Goal: Download file/media

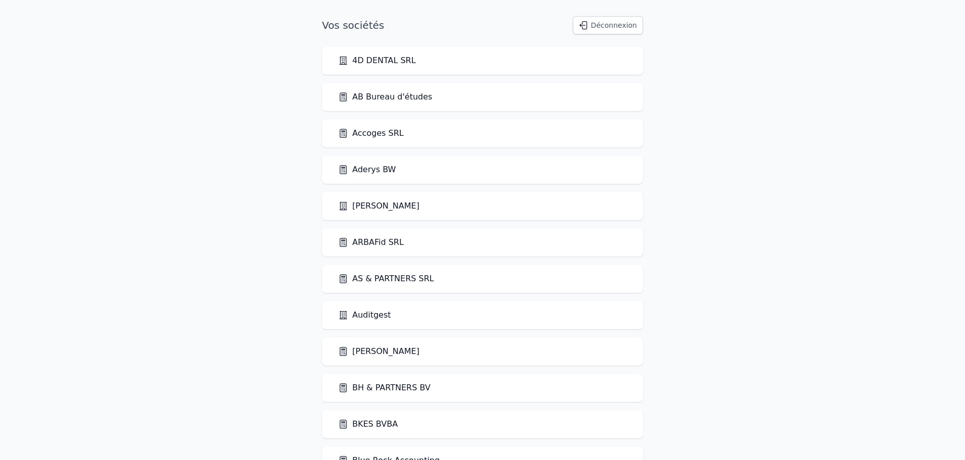
scroll to position [1575, 0]
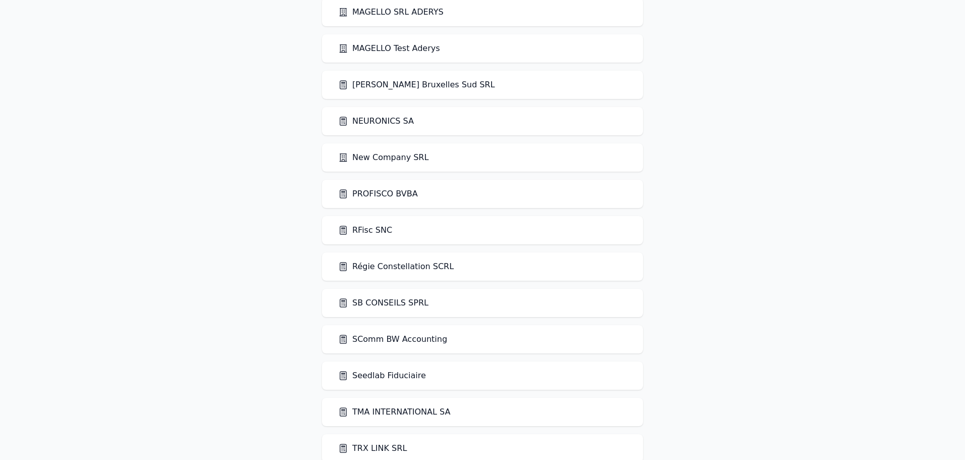
click at [376, 232] on link "RFisc SNC" at bounding box center [365, 230] width 54 height 12
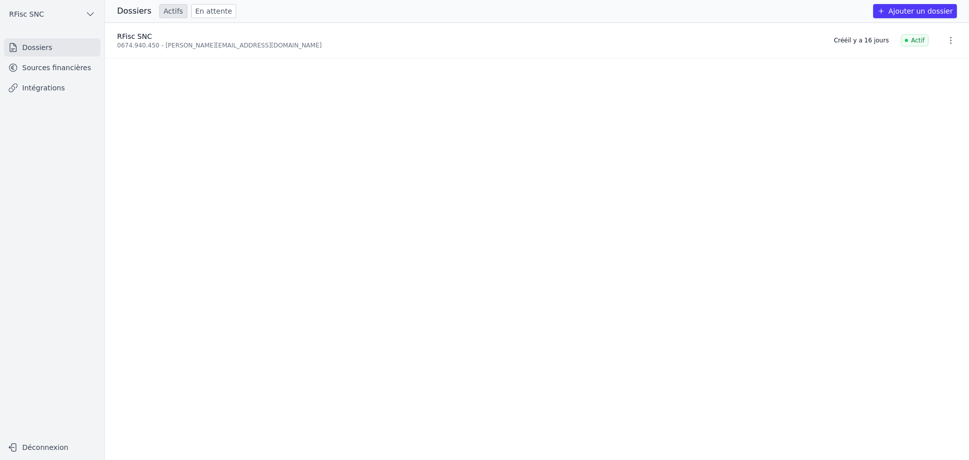
click at [45, 65] on link "Sources financières" at bounding box center [52, 68] width 96 height 18
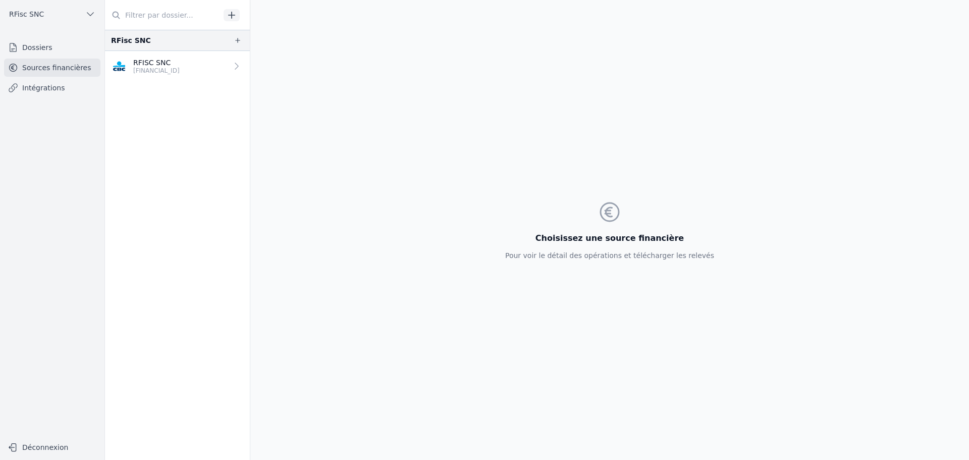
click at [196, 73] on link "RFISC SNC BE34 7320 6781 6690" at bounding box center [177, 66] width 145 height 30
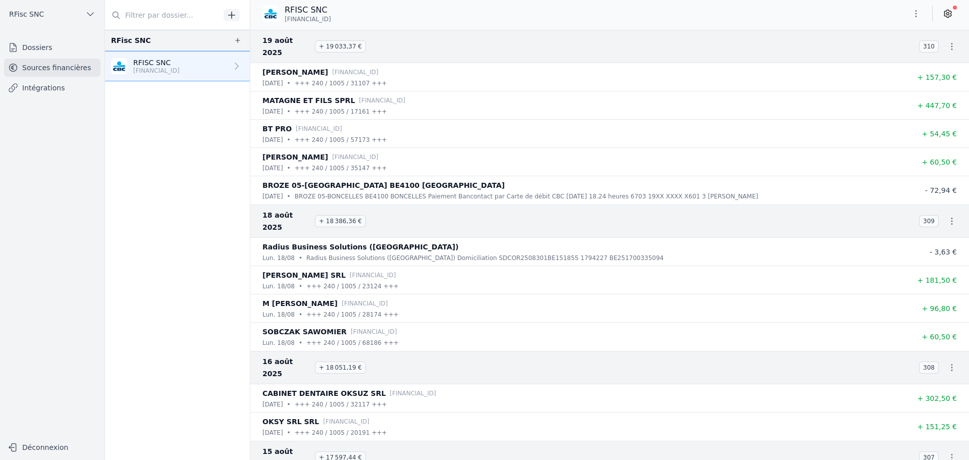
click at [948, 11] on icon at bounding box center [948, 14] width 10 height 10
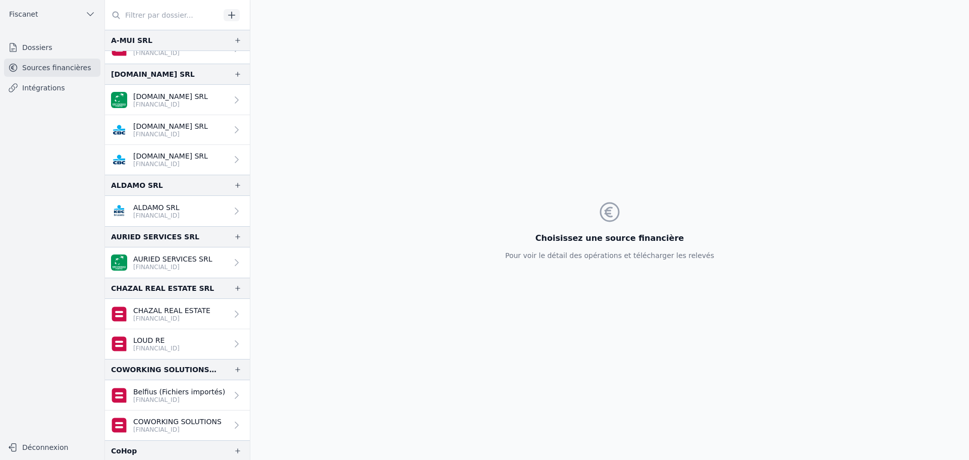
scroll to position [18, 0]
click at [180, 341] on p "LOUD RE" at bounding box center [156, 340] width 46 height 10
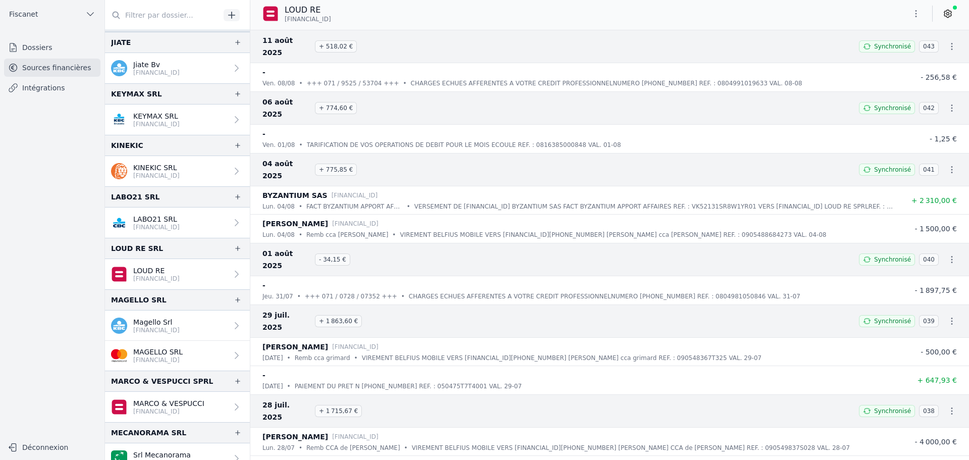
click at [152, 271] on p "LOUD RE" at bounding box center [156, 271] width 46 height 10
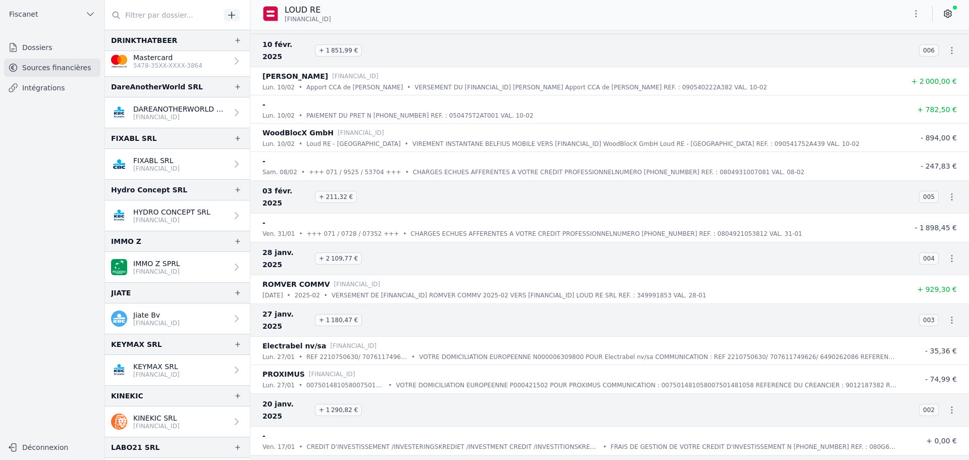
scroll to position [624, 0]
click at [137, 12] on input "text" at bounding box center [162, 15] width 115 height 18
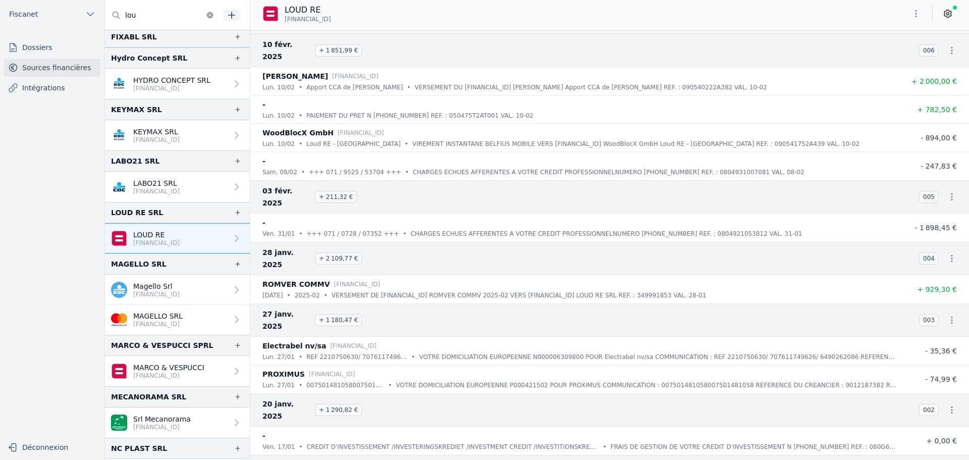
scroll to position [0, 0]
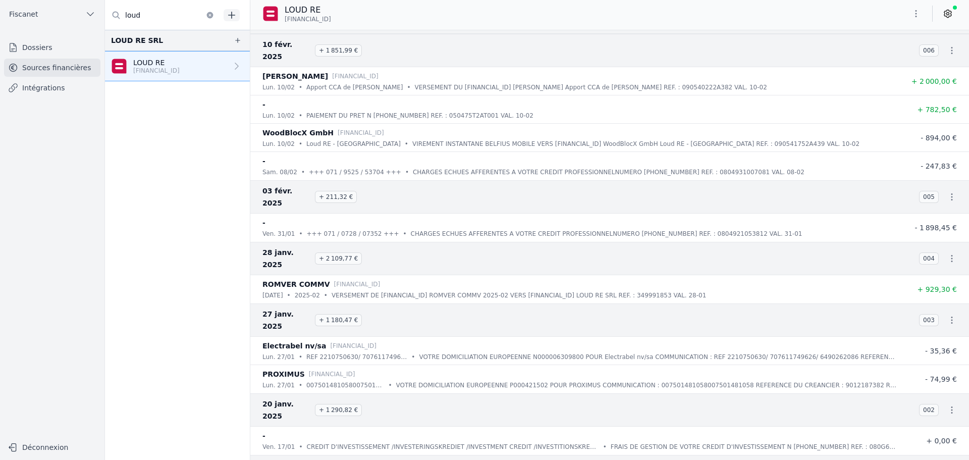
click at [162, 9] on input "loud" at bounding box center [162, 15] width 115 height 18
type input "chaz"
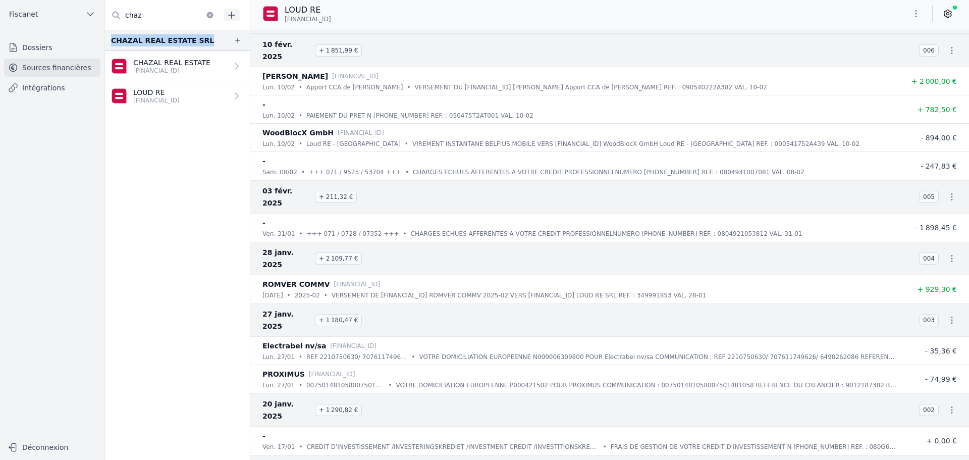
drag, startPoint x: 112, startPoint y: 41, endPoint x: 388, endPoint y: 19, distance: 277.5
click at [198, 37] on div "CHAZAL REAL ESTATE SRL" at bounding box center [177, 40] width 145 height 21
copy div "CHAZAL REAL ESTATE SRL"
click at [20, 15] on span "Fiscanet" at bounding box center [23, 14] width 29 height 10
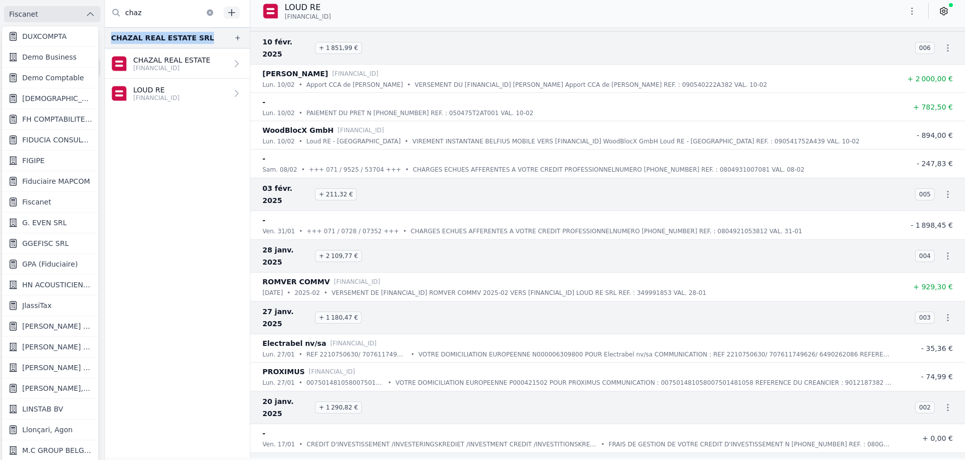
scroll to position [352, 0]
click at [42, 427] on span "Llonçari, Agon" at bounding box center [47, 429] width 50 height 10
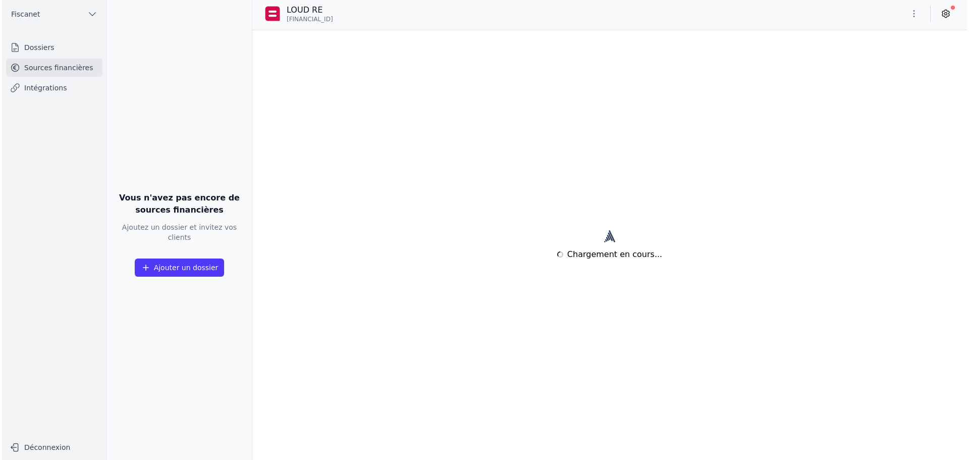
scroll to position [0, 0]
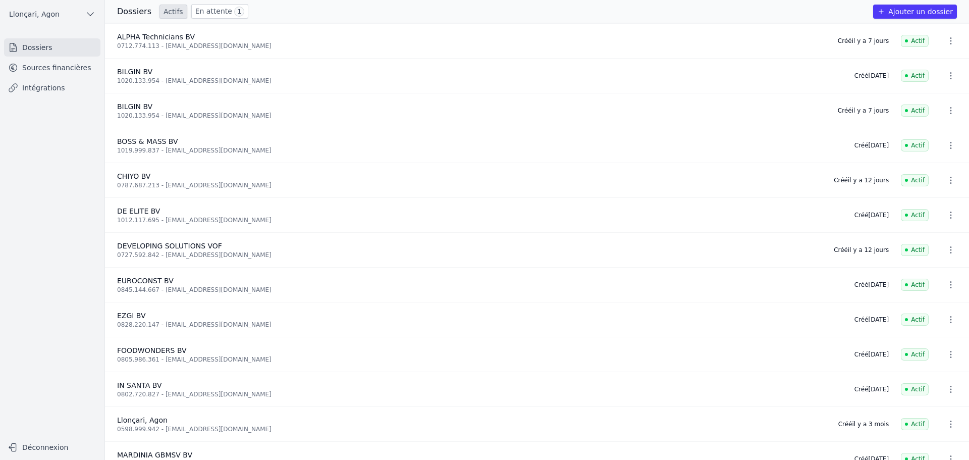
click at [71, 67] on link "Sources financières" at bounding box center [52, 68] width 96 height 18
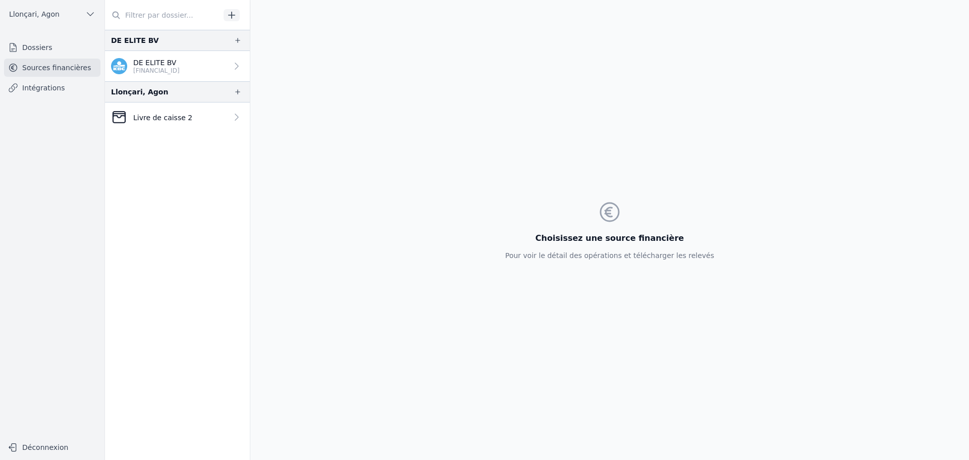
click at [162, 125] on link "Livre de caisse 2" at bounding box center [177, 116] width 145 height 29
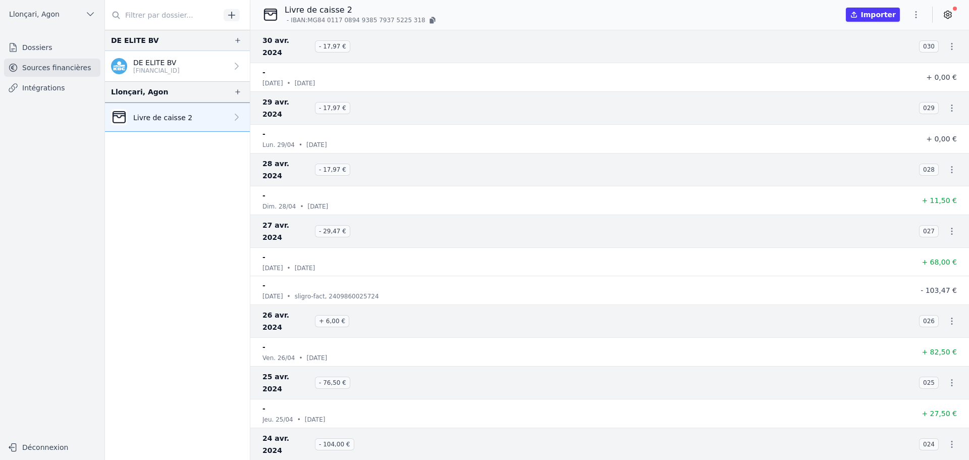
click at [915, 7] on button "button" at bounding box center [916, 15] width 20 height 16
click at [891, 59] on button "Exporter" at bounding box center [892, 54] width 73 height 19
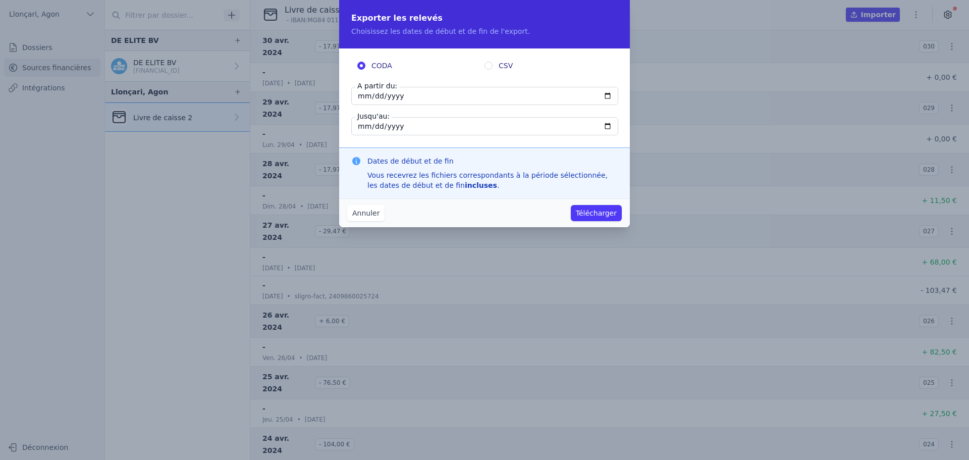
click at [374, 95] on input "2024-04-30" at bounding box center [484, 96] width 267 height 18
click at [396, 93] on input "2024-04-30" at bounding box center [484, 96] width 267 height 18
click at [398, 130] on input "2024-04-30" at bounding box center [484, 126] width 267 height 18
click at [612, 122] on input "2024-04-30" at bounding box center [484, 126] width 267 height 18
type input "2025-08-20"
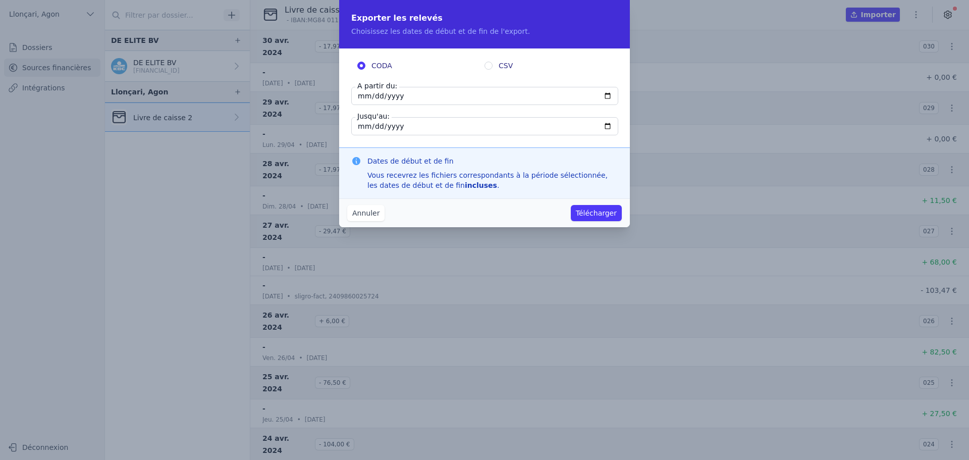
click at [386, 96] on input "2024-04-30" at bounding box center [484, 96] width 267 height 18
click at [370, 210] on button "Annuler" at bounding box center [365, 213] width 37 height 16
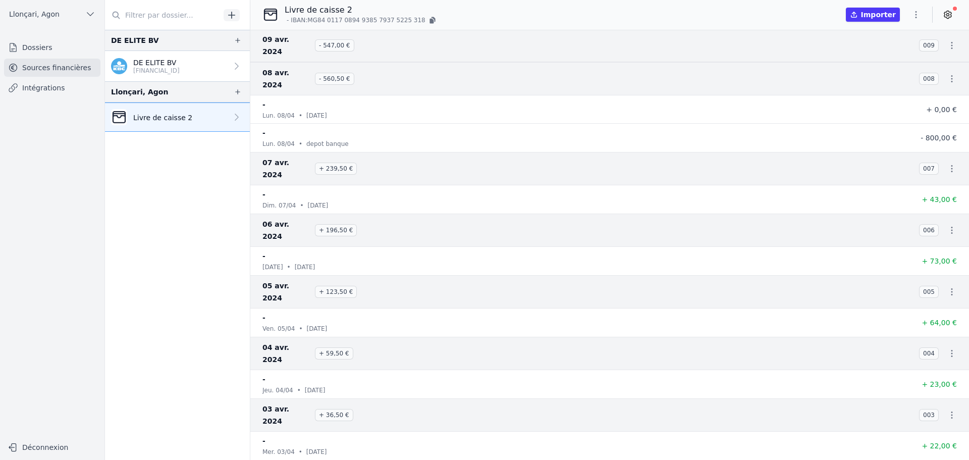
scroll to position [1111, 0]
click at [914, 18] on icon "button" at bounding box center [916, 15] width 10 height 10
click at [889, 51] on button "Exporter" at bounding box center [892, 54] width 73 height 19
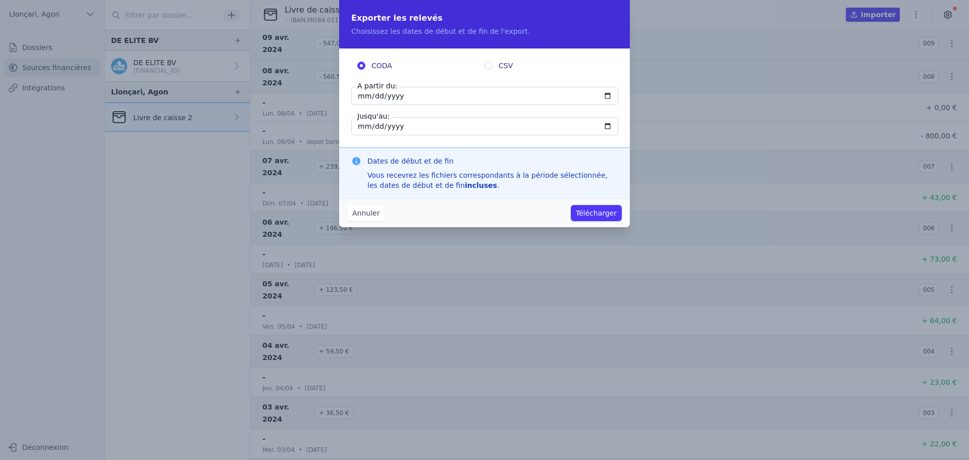
click at [374, 94] on input "2024-04-30" at bounding box center [484, 96] width 267 height 18
type input "2024-04-01"
click at [389, 137] on div "CODA CSV A partir du: 2024-04-01 Jusqu'au: 2024-04-30" at bounding box center [484, 97] width 291 height 99
click at [602, 213] on button "Télécharger" at bounding box center [596, 213] width 51 height 16
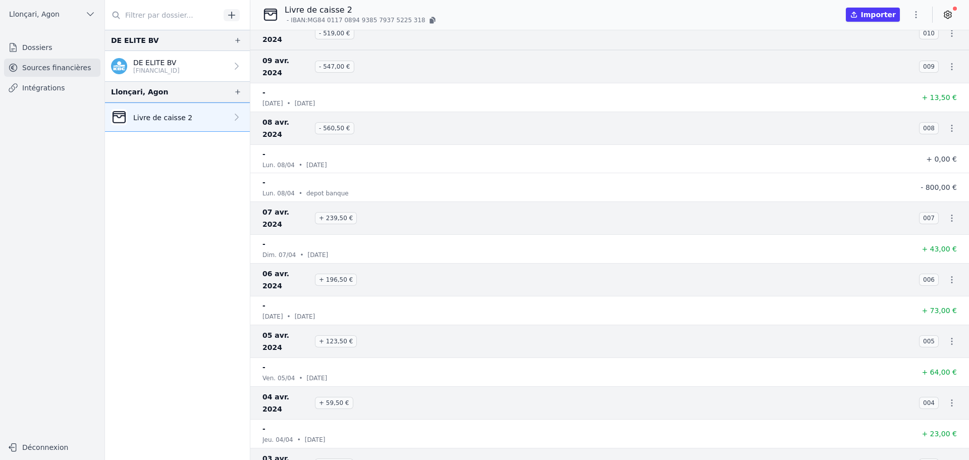
scroll to position [1059, 0]
click at [919, 15] on icon "button" at bounding box center [916, 15] width 10 height 10
click at [893, 56] on button "Exporter" at bounding box center [892, 54] width 73 height 19
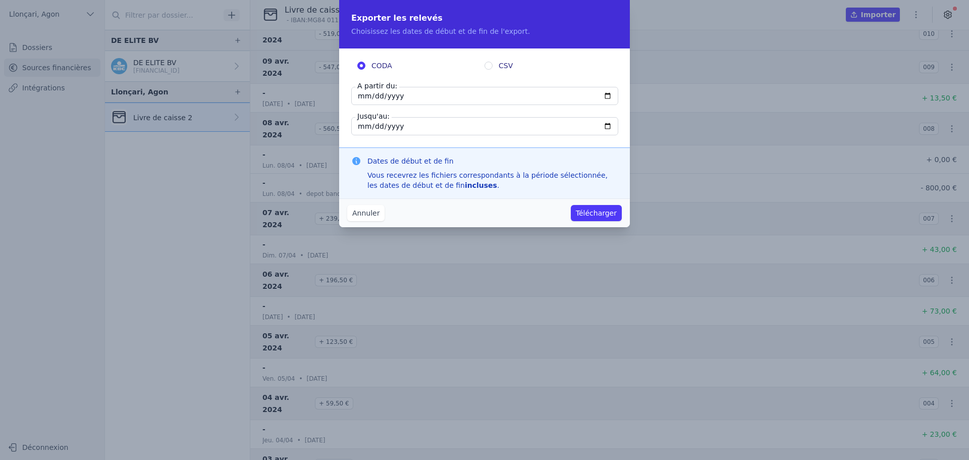
click at [373, 125] on input "2024-04-30" at bounding box center [484, 126] width 267 height 18
click at [609, 125] on input "2024-04-30" at bounding box center [484, 126] width 267 height 18
type input "2024-05-01"
click at [608, 93] on input "2024-04-30" at bounding box center [484, 96] width 267 height 18
click at [609, 92] on input "2025-08-20" at bounding box center [484, 96] width 267 height 18
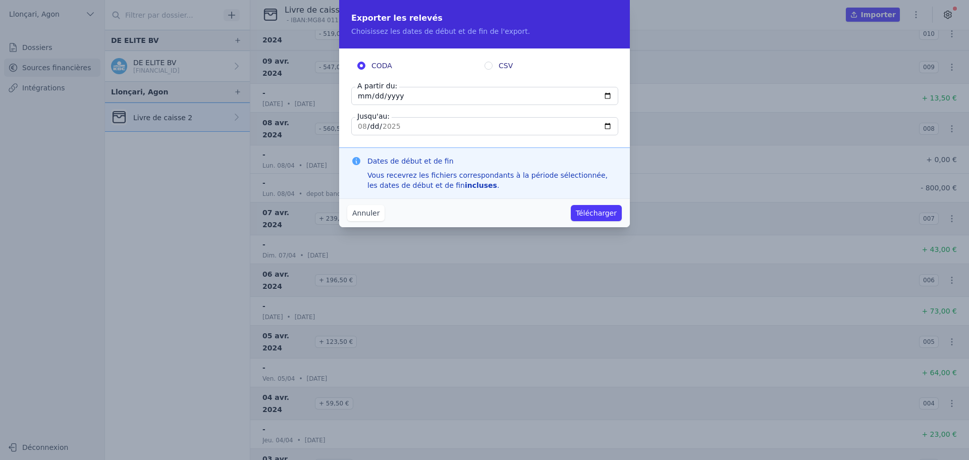
click at [607, 98] on input "2025-08-20" at bounding box center [484, 96] width 267 height 18
click at [520, 149] on div "Dates de début et de fin Vous recevrez les fichiers correspondants à la période…" at bounding box center [484, 172] width 291 height 51
drag, startPoint x: 371, startPoint y: 96, endPoint x: 393, endPoint y: 103, distance: 23.2
click at [371, 96] on input "2024-04-20" at bounding box center [484, 96] width 267 height 18
click at [607, 95] on input "2024-04-23" at bounding box center [484, 96] width 267 height 18
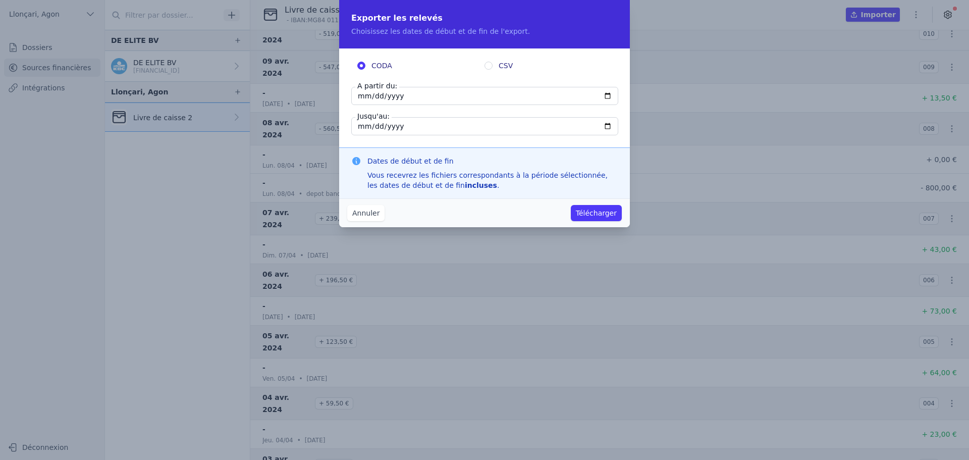
type input "2024-04-01"
click at [503, 145] on div "CODA CSV A partir du: 2024-04-01 Jusqu'au: 2024-05-01" at bounding box center [484, 97] width 291 height 99
click at [425, 133] on input "2024-05-01" at bounding box center [484, 126] width 267 height 18
click at [426, 127] on input "2024-05-01" at bounding box center [484, 126] width 267 height 18
click at [396, 124] on input "2024-05-01" at bounding box center [484, 126] width 267 height 18
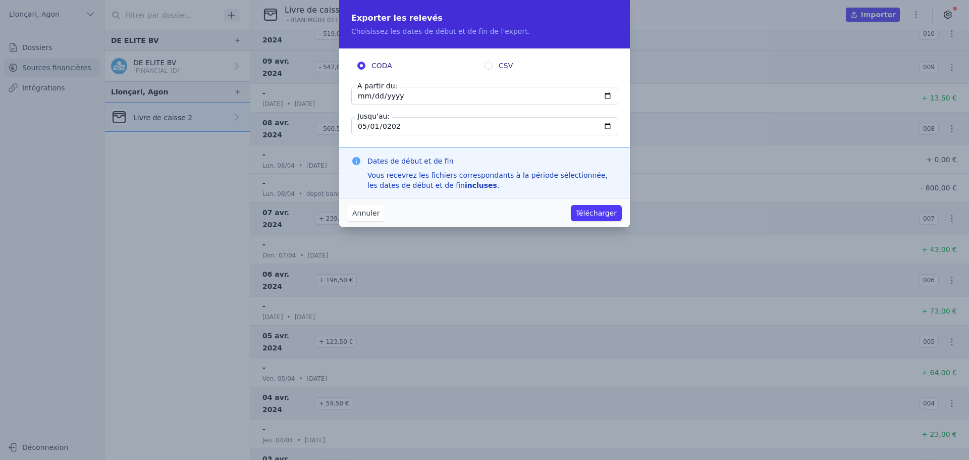
type input "2025-05-01"
click at [608, 212] on button "Télécharger" at bounding box center [596, 213] width 51 height 16
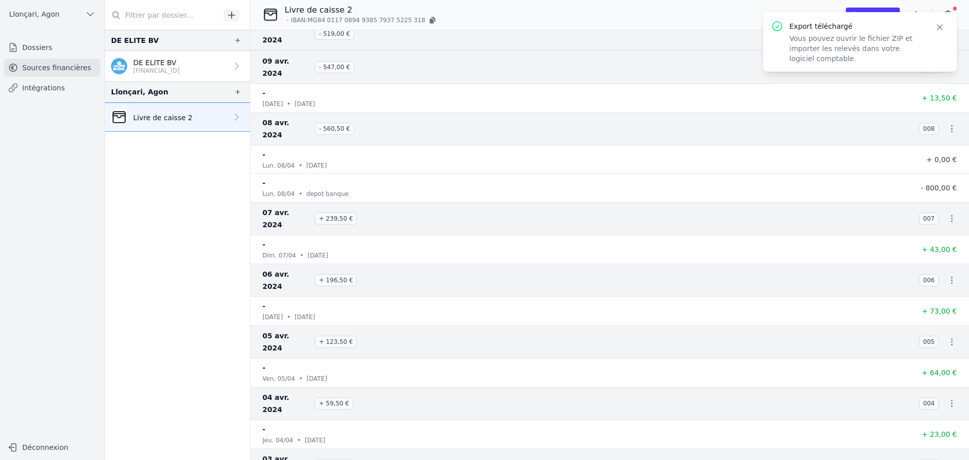
click at [206, 66] on link "DE ELITE BV BE20 7310 6012 8756" at bounding box center [177, 66] width 145 height 30
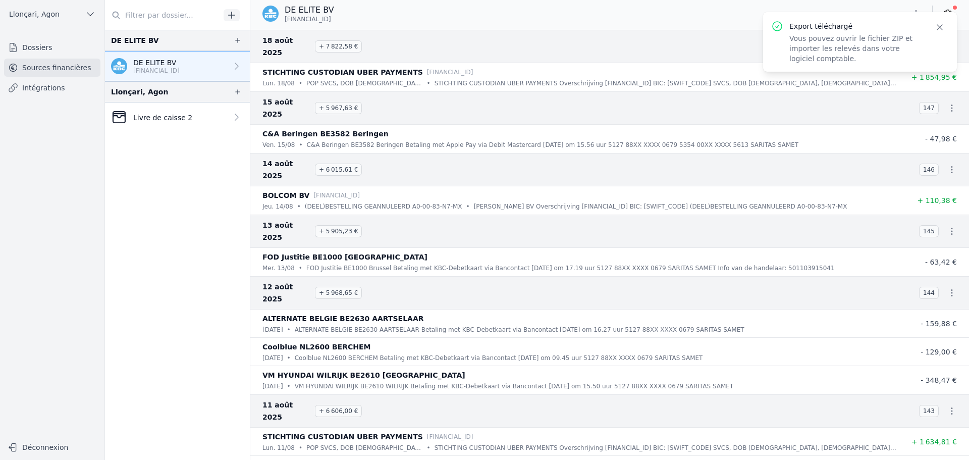
click at [935, 28] on icon "button" at bounding box center [940, 27] width 10 height 10
click at [914, 10] on icon "button" at bounding box center [916, 14] width 10 height 10
click at [883, 53] on button "Exporter" at bounding box center [892, 53] width 73 height 19
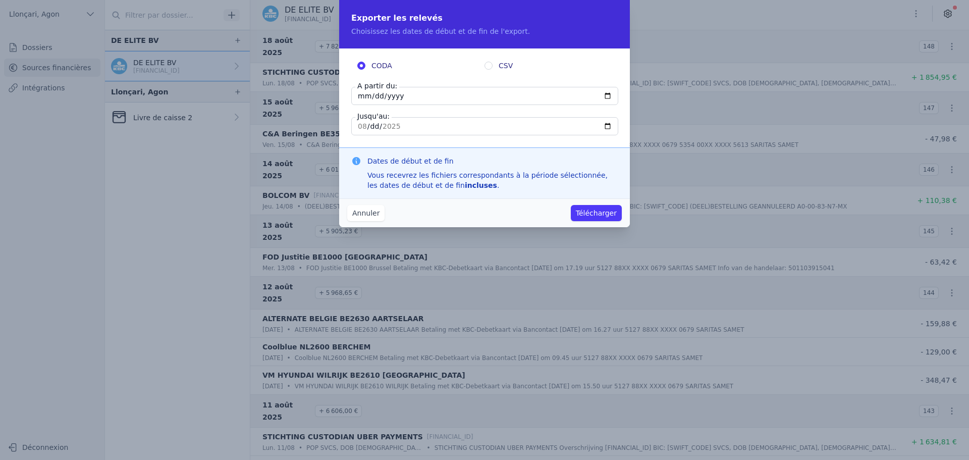
click at [375, 94] on input "2025-08-18" at bounding box center [484, 96] width 267 height 18
type input "2025-08-15"
click at [461, 144] on div "CODA CSV A partir du: 2025-08-15 Jusqu'au: 2025-08-18" at bounding box center [484, 97] width 291 height 99
click at [595, 213] on button "Télécharger" at bounding box center [596, 213] width 51 height 16
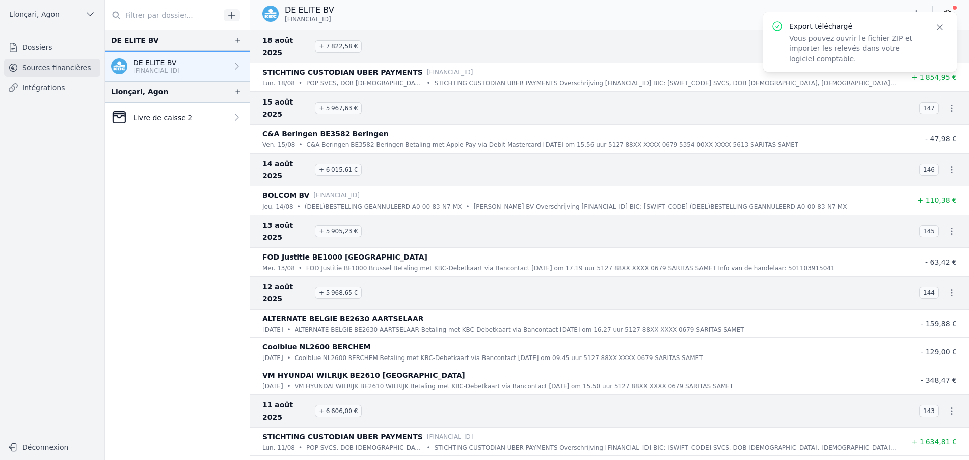
click at [149, 118] on p "Livre de caisse 2" at bounding box center [162, 118] width 59 height 10
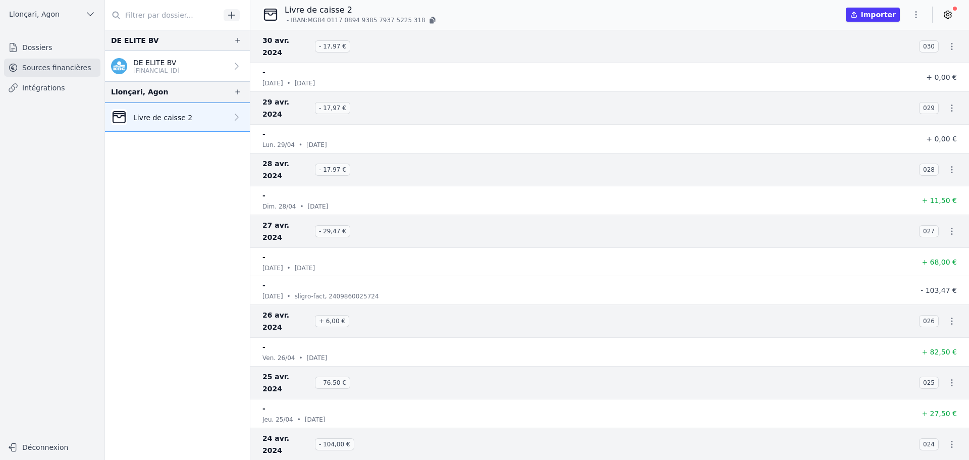
click at [947, 41] on icon "button" at bounding box center [952, 46] width 10 height 10
click at [922, 56] on link "Télécharger les CODA" at bounding box center [918, 58] width 92 height 18
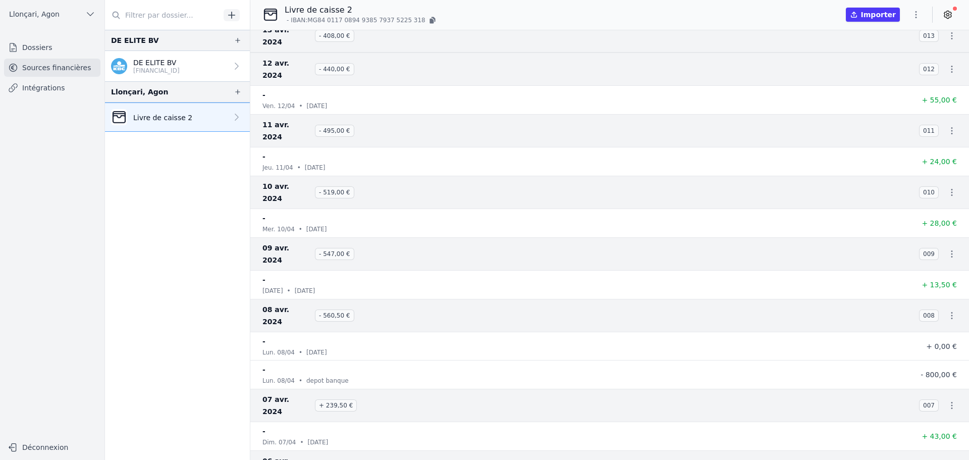
scroll to position [921, 0]
click at [915, 17] on icon "button" at bounding box center [916, 15] width 10 height 10
click at [894, 58] on button "Exporter" at bounding box center [892, 54] width 73 height 19
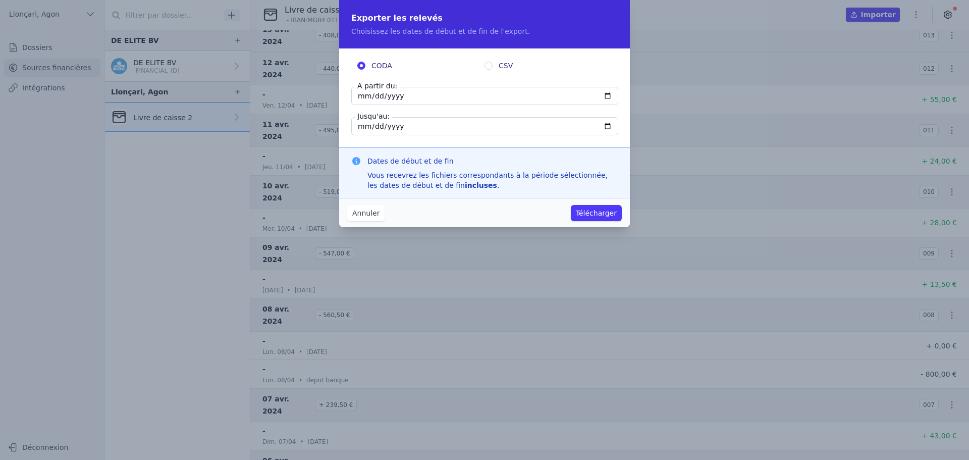
click at [608, 95] on input "2024-04-30" at bounding box center [484, 96] width 267 height 18
type input "2024-04-01"
click at [598, 213] on button "Télécharger" at bounding box center [596, 213] width 51 height 16
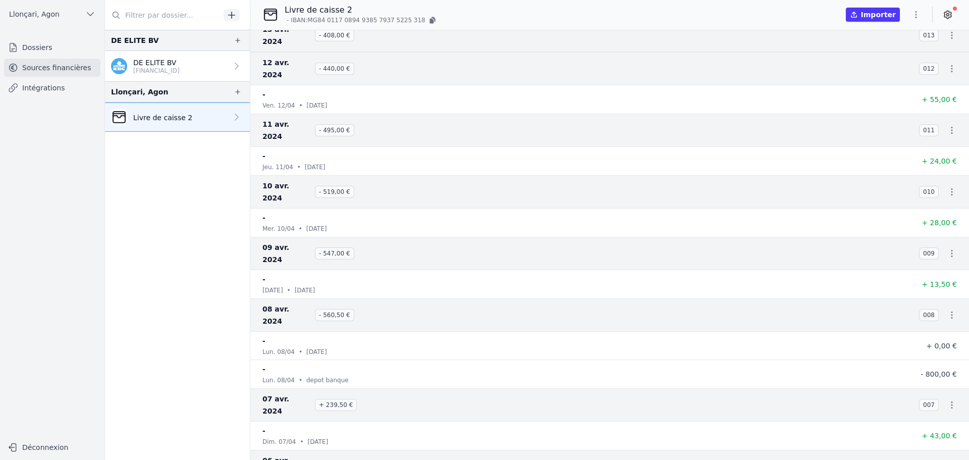
click at [921, 14] on icon "button" at bounding box center [916, 15] width 10 height 10
click at [876, 48] on button "Exporter" at bounding box center [892, 54] width 73 height 19
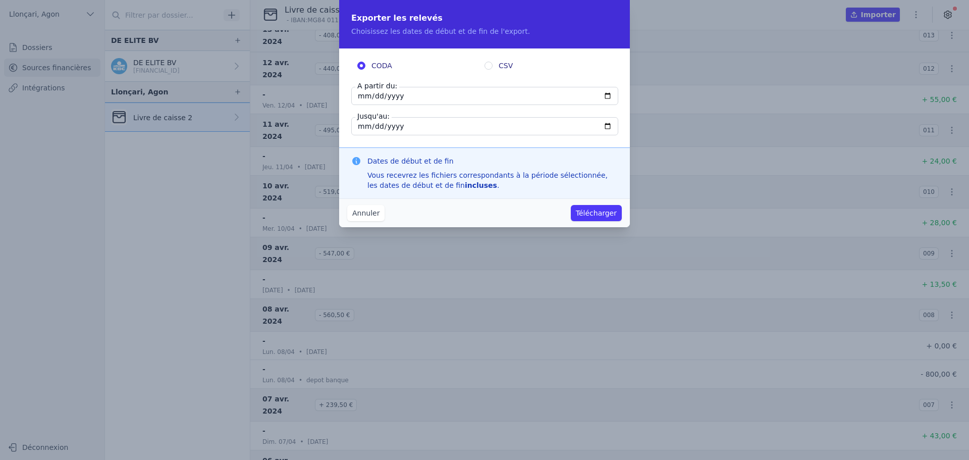
click at [489, 66] on input "CSV" at bounding box center [489, 66] width 8 height 8
radio input "true"
radio input "false"
click at [369, 96] on input "2024-04-30" at bounding box center [484, 96] width 267 height 18
type input "2024-04-01"
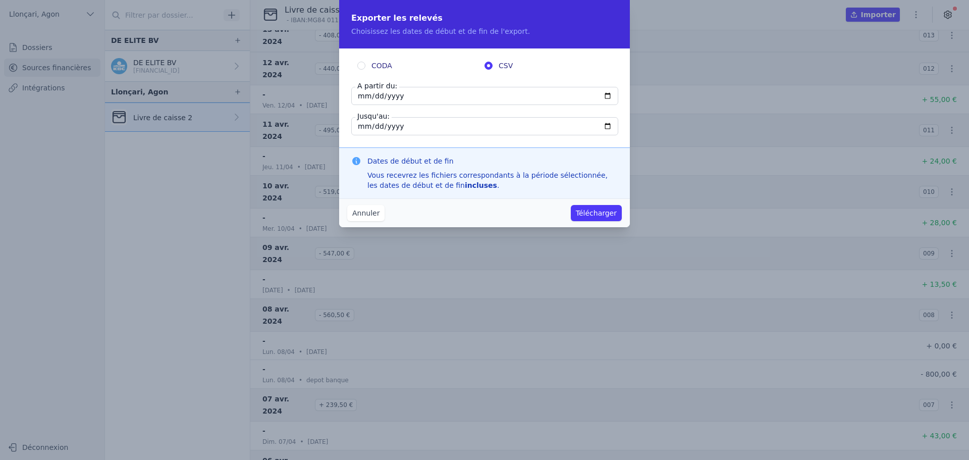
click at [441, 107] on fieldset "CODA CSV A partir du: 2024-04-01 Jusqu'au: 2024-04-30" at bounding box center [484, 98] width 267 height 75
click at [607, 216] on button "Télécharger" at bounding box center [596, 213] width 51 height 16
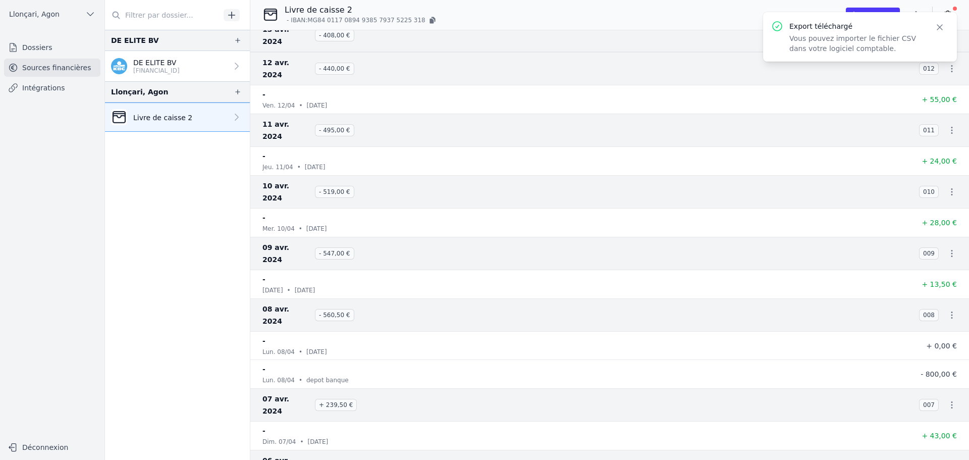
click at [713, 7] on div "Livre de caisse 2 - IBAN: MG84 0117 0894 9385 7937 5225 318 Importer" at bounding box center [609, 14] width 719 height 21
click at [938, 24] on icon "button" at bounding box center [940, 27] width 10 height 10
click at [916, 14] on icon "button" at bounding box center [916, 15] width 10 height 10
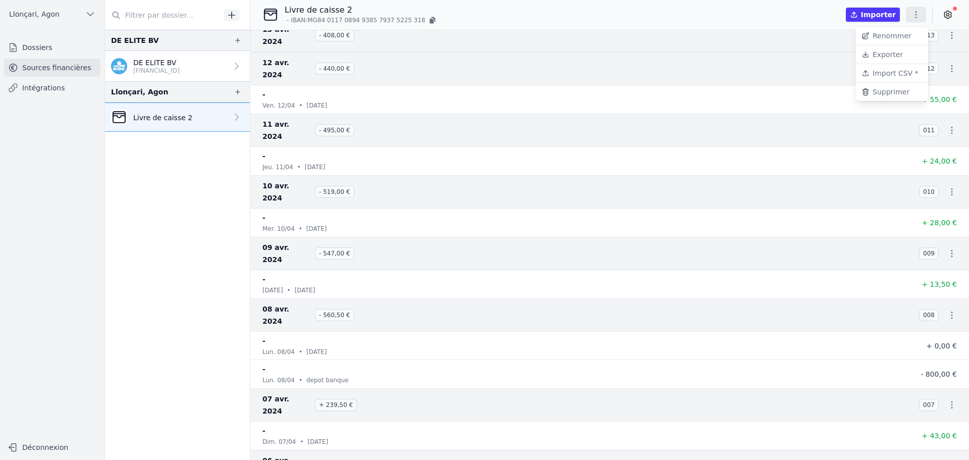
click at [896, 57] on button "Exporter" at bounding box center [892, 54] width 73 height 19
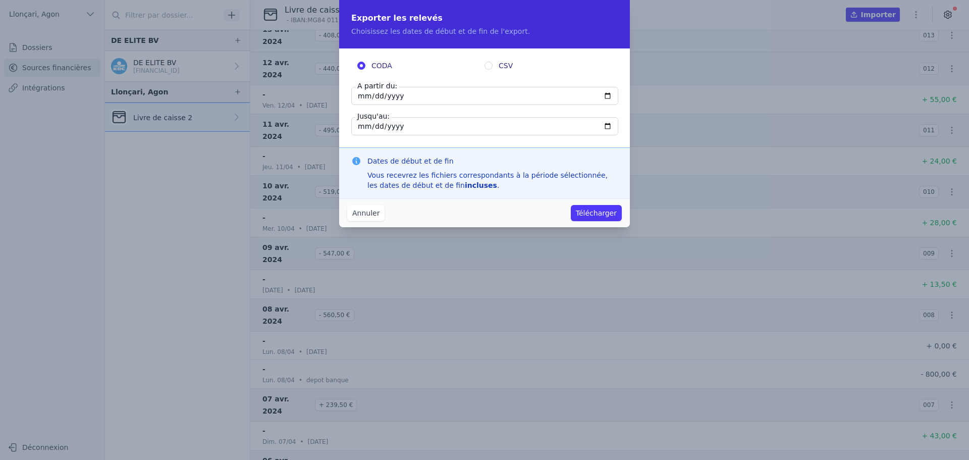
click at [392, 91] on input "2024-04-30" at bounding box center [484, 96] width 267 height 18
click at [608, 96] on input "2024-04-30" at bounding box center [484, 96] width 267 height 18
click at [420, 97] on input "2024-03-30" at bounding box center [484, 96] width 267 height 18
click at [389, 91] on input "2024-03-30" at bounding box center [484, 96] width 267 height 18
type input "2020-03-30"
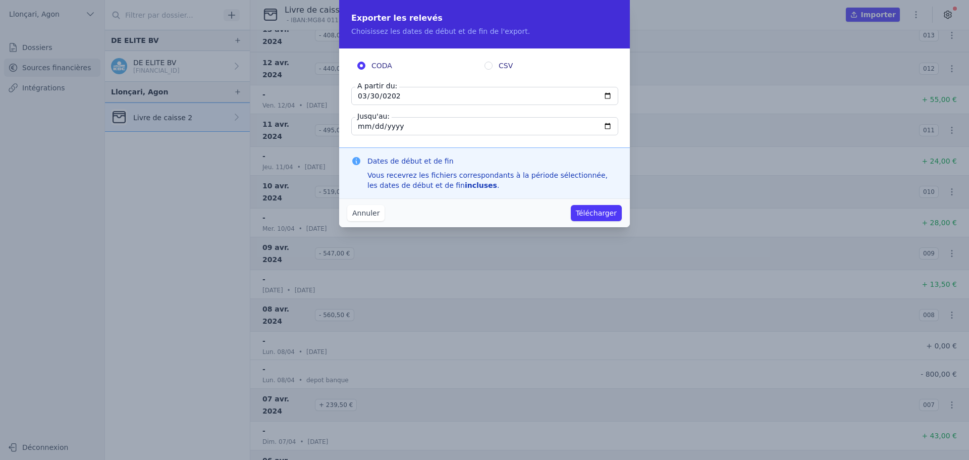
click at [410, 124] on input "2024-04-30" at bounding box center [484, 126] width 267 height 18
click at [395, 125] on input "2024-04-30" at bounding box center [484, 126] width 267 height 18
click at [599, 121] on input "2024-04-30" at bounding box center [484, 126] width 267 height 18
click at [609, 129] on input "2024-04-30" at bounding box center [484, 126] width 267 height 18
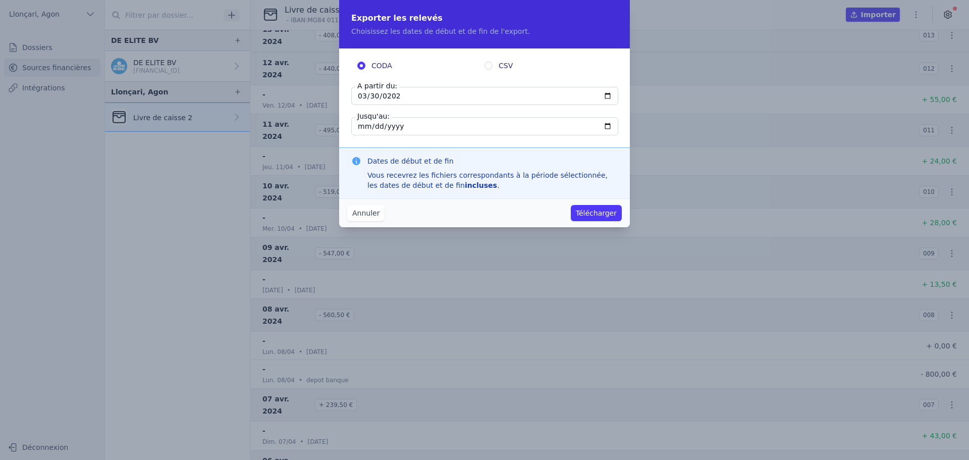
click at [397, 127] on input "2024-08-30" at bounding box center [484, 126] width 267 height 18
click at [392, 127] on input "2024-08-30" at bounding box center [484, 126] width 267 height 18
type input "2025-08-30"
click at [363, 128] on input "2025-08-30" at bounding box center [484, 126] width 267 height 18
type input "2025-07-30"
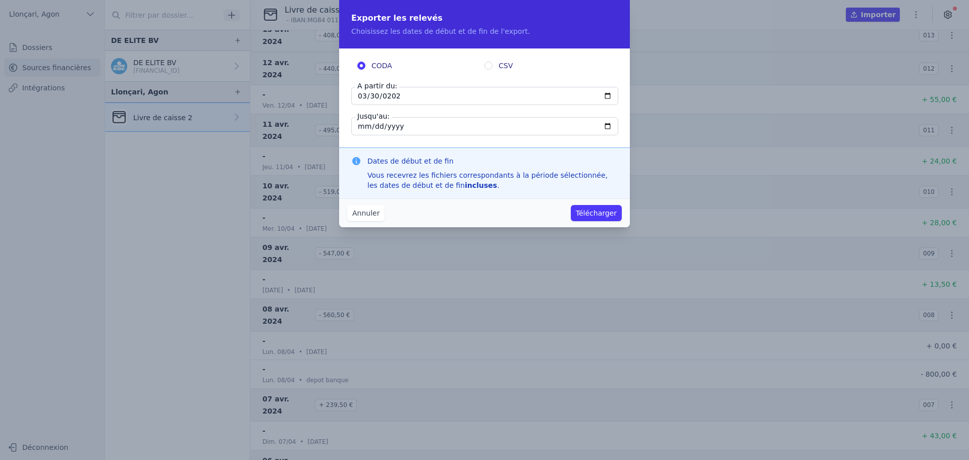
click at [370, 146] on div "CODA CSV A partir du: 2020-03-30 Jusqu'au: 2025-07-30" at bounding box center [484, 97] width 291 height 99
click at [603, 217] on button "Télécharger" at bounding box center [596, 213] width 51 height 16
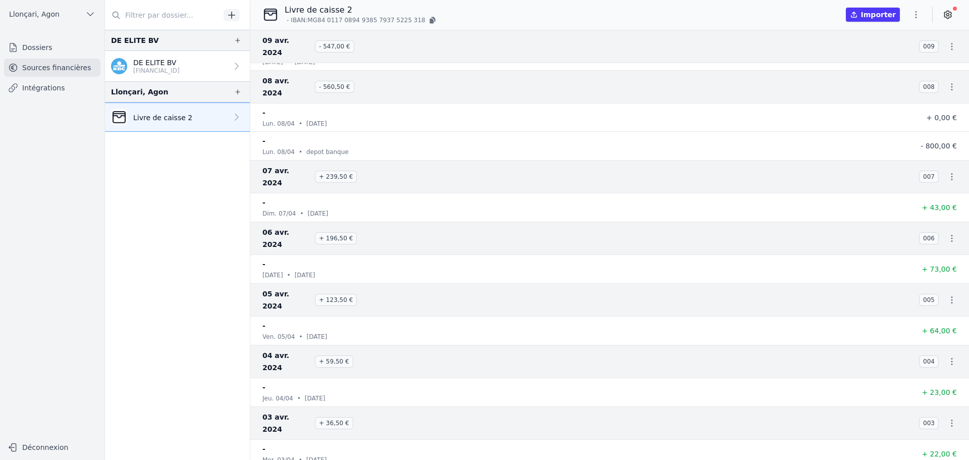
scroll to position [1111, 0]
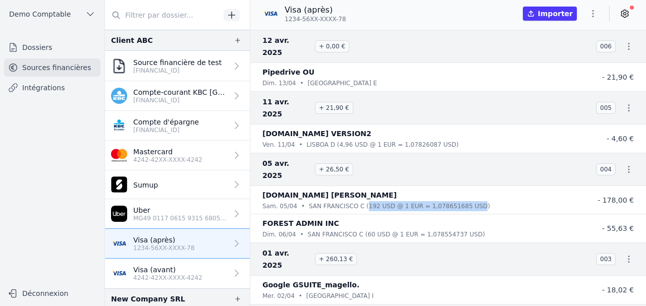
drag, startPoint x: 356, startPoint y: 169, endPoint x: 460, endPoint y: 169, distance: 103.5
click at [383, 145] on p "SAN FRANCISCO C (192 USD @ 1 EUR = 1,078651685 USD)" at bounding box center [399, 206] width 181 height 10
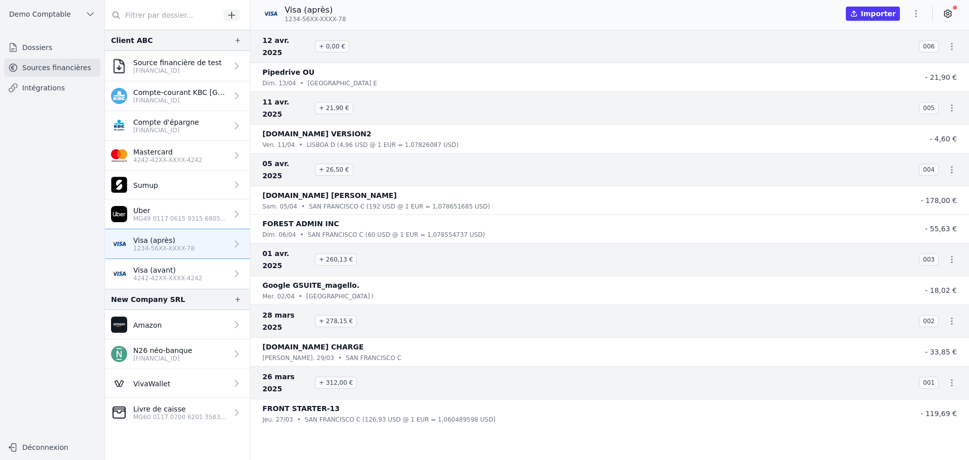
click at [383, 145] on nav "12 avr. 2025 + 0,00 € 006 Pipedrive OU dim. 13/04 • [GEOGRAPHIC_DATA] E - 21,90…" at bounding box center [609, 245] width 719 height 430
